Goal: Transaction & Acquisition: Subscribe to service/newsletter

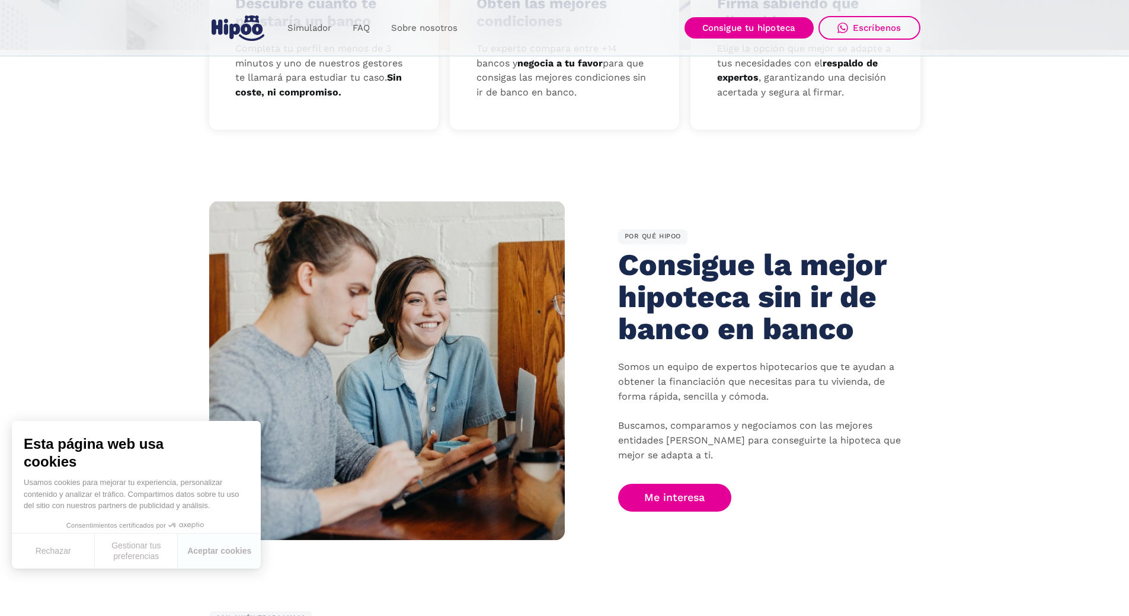
scroll to position [652, 0]
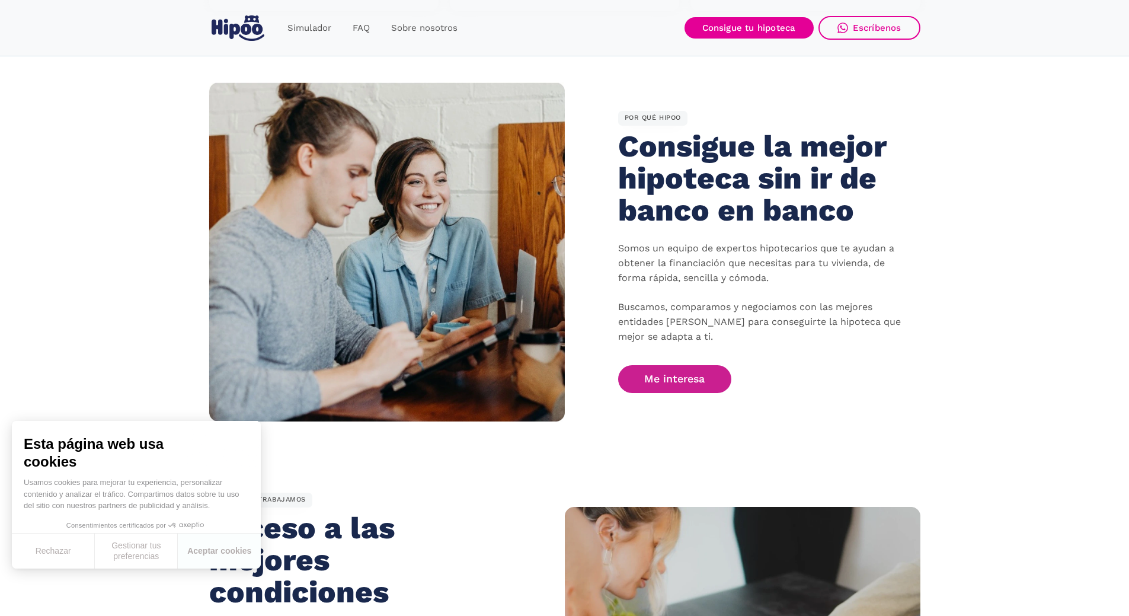
click at [682, 379] on link "Me interesa" at bounding box center [675, 379] width 114 height 28
click at [673, 385] on link "Me interesa" at bounding box center [675, 379] width 114 height 28
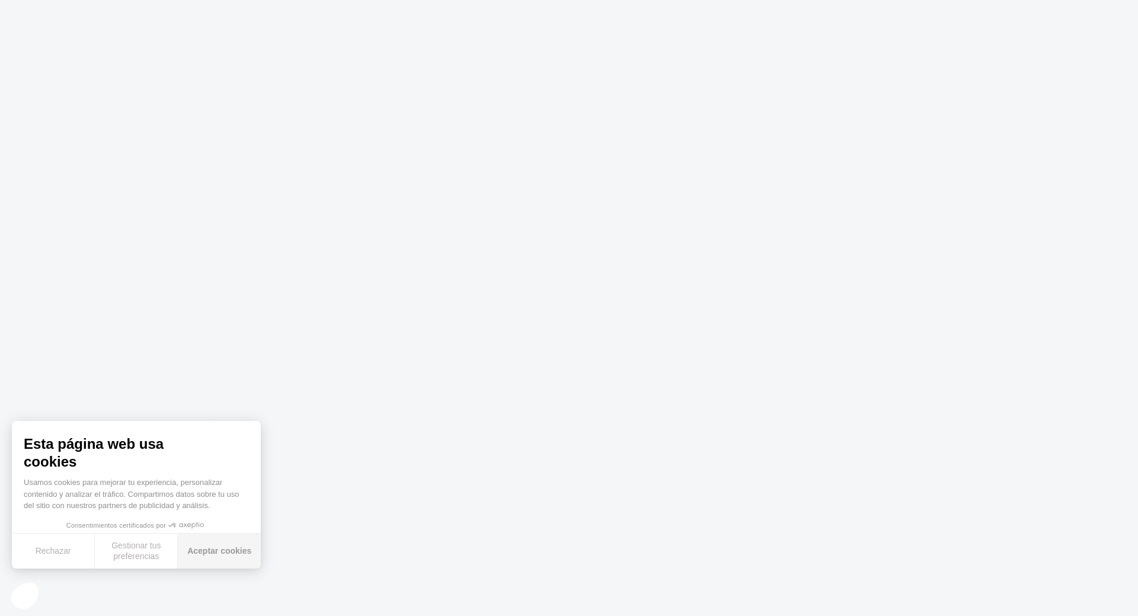
click at [212, 552] on button "Aceptar cookies" at bounding box center [219, 550] width 83 height 35
